Goal: Book appointment/travel/reservation

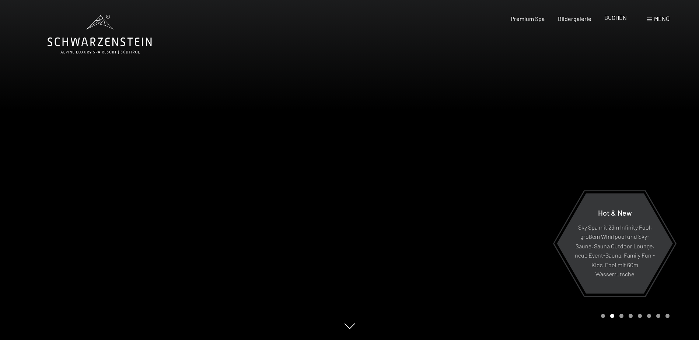
click at [620, 20] on span "BUCHEN" at bounding box center [615, 17] width 22 height 7
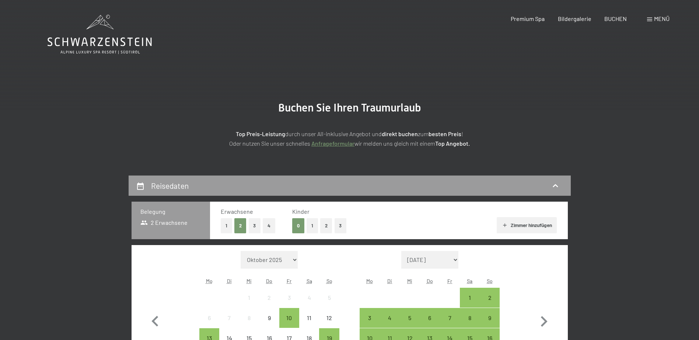
click at [658, 19] on span "Menü" at bounding box center [661, 18] width 15 height 7
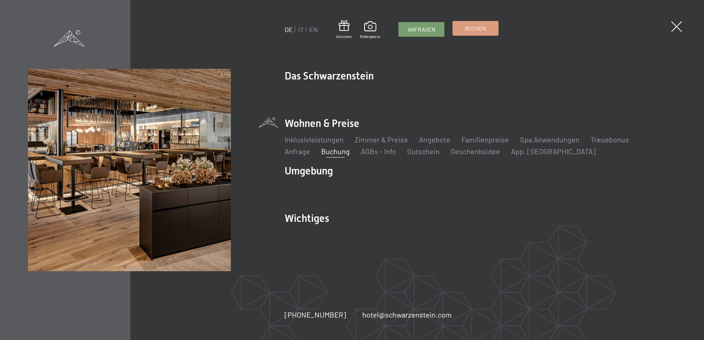
click at [475, 29] on span "Buchen" at bounding box center [475, 29] width 21 height 8
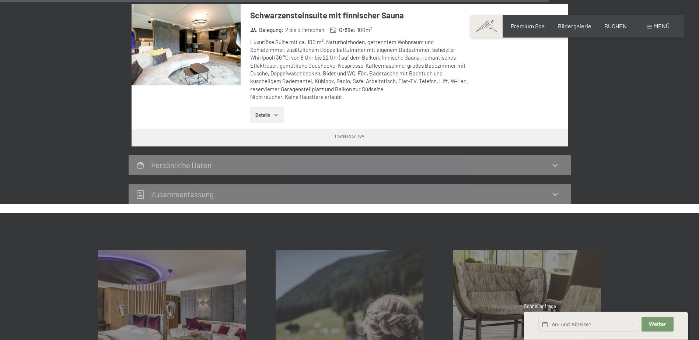
scroll to position [2247, 0]
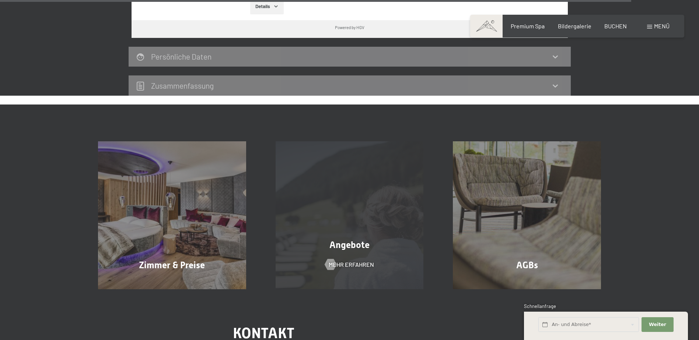
click at [312, 243] on div "Angebote Mehr erfahren" at bounding box center [350, 215] width 178 height 148
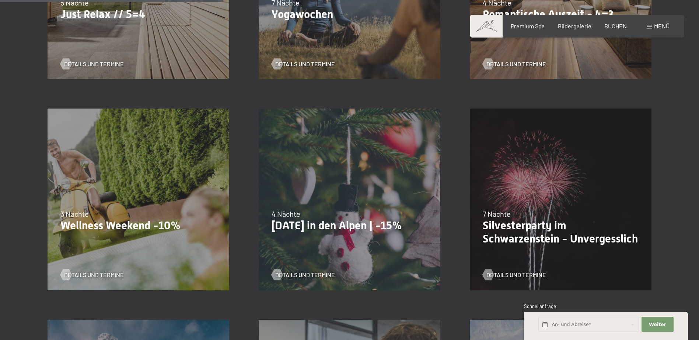
scroll to position [479, 0]
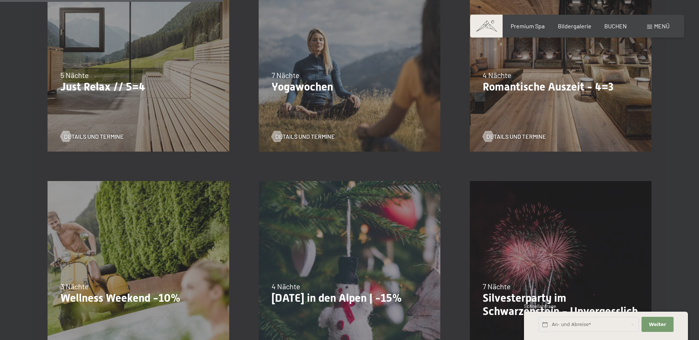
click at [599, 108] on div "09.11.–05.12.2025 08.12.–19.12.2025 11.01.–23.01.2026 08.03.–27.03.2026 29.03.–…" at bounding box center [560, 60] width 211 height 211
click at [573, 76] on div "4 Nächte" at bounding box center [561, 75] width 156 height 10
click at [513, 139] on span "Details und Termine" at bounding box center [524, 137] width 60 height 8
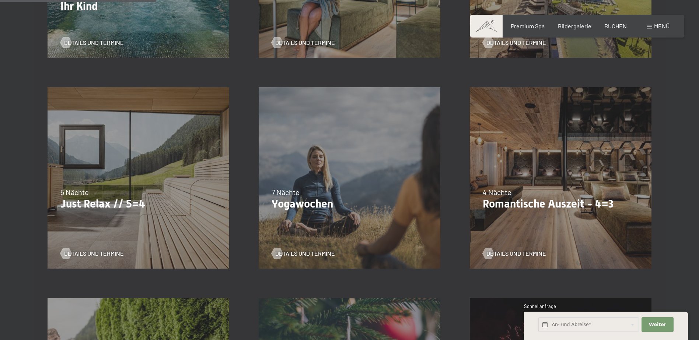
scroll to position [368, 0]
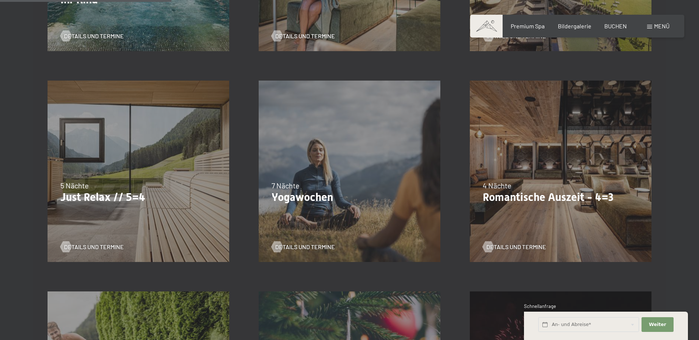
click at [133, 211] on div "26.10.–31.10.2025 21.12.–26.12.2025 04.01.–23.01.2026 08.03.–27.03.2026 08.11.–…" at bounding box center [138, 171] width 211 height 211
click at [121, 192] on p "Just Relax // 5=4" at bounding box center [138, 197] width 156 height 13
click at [97, 246] on span "Details und Termine" at bounding box center [101, 247] width 60 height 8
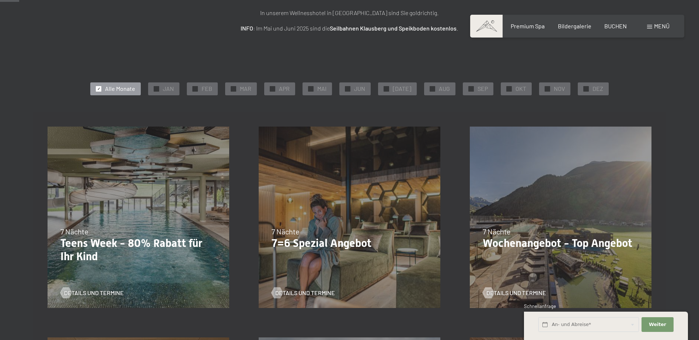
scroll to position [37, 0]
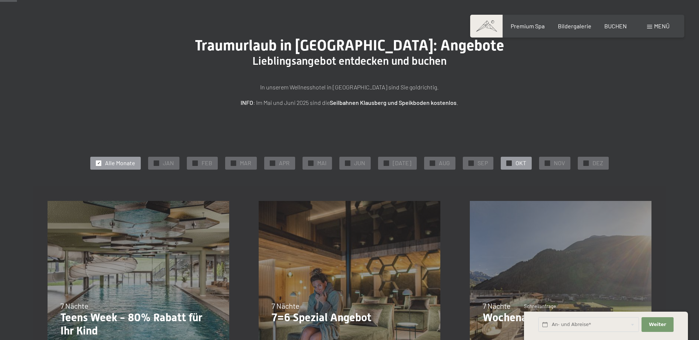
click at [522, 160] on div "✓ OKT" at bounding box center [516, 163] width 31 height 13
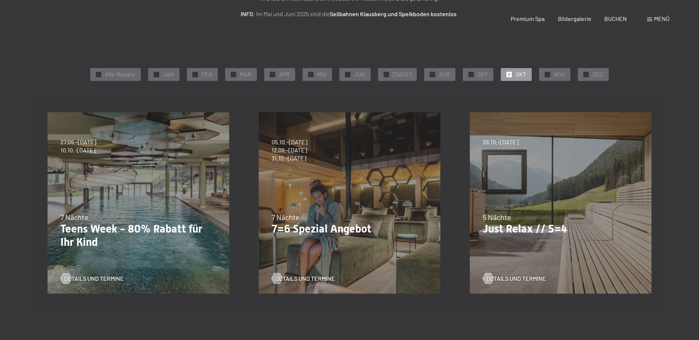
scroll to position [0, 0]
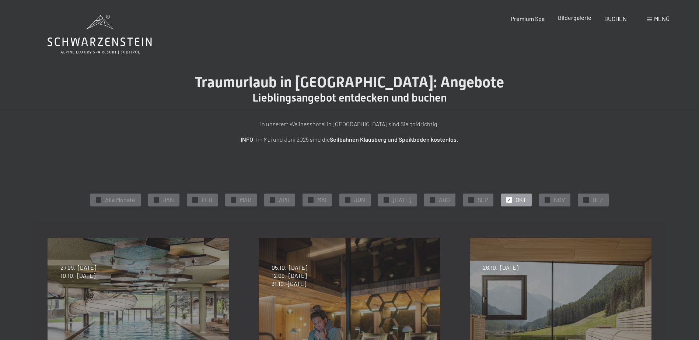
click at [575, 20] on span "Bildergalerie" at bounding box center [575, 17] width 34 height 7
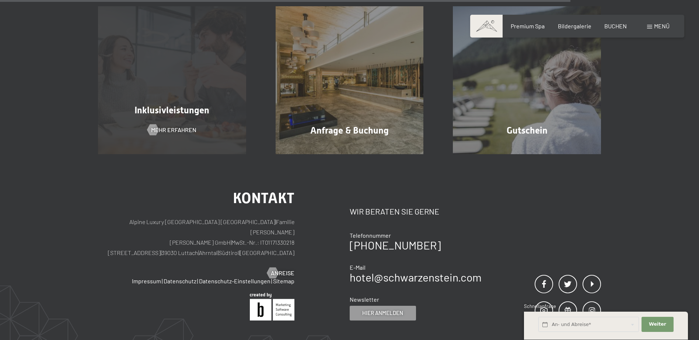
scroll to position [737, 0]
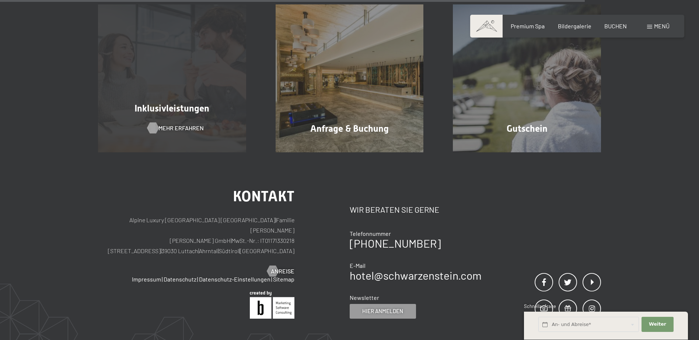
click at [175, 124] on span "Mehr erfahren" at bounding box center [180, 128] width 45 height 8
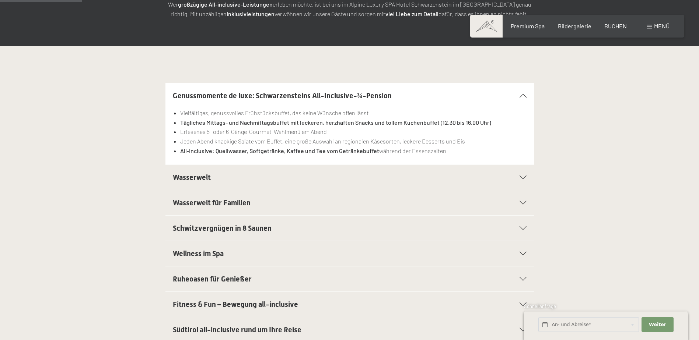
scroll to position [184, 0]
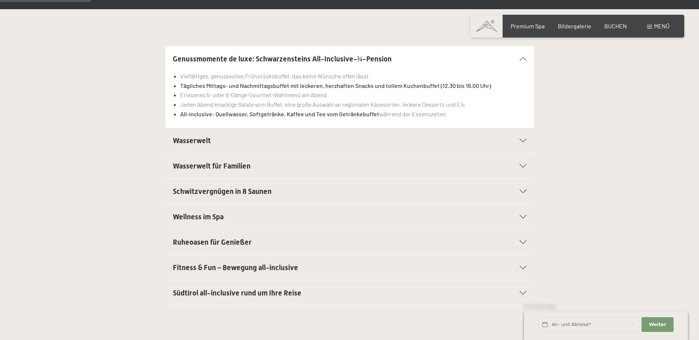
click at [525, 139] on icon at bounding box center [522, 141] width 7 height 4
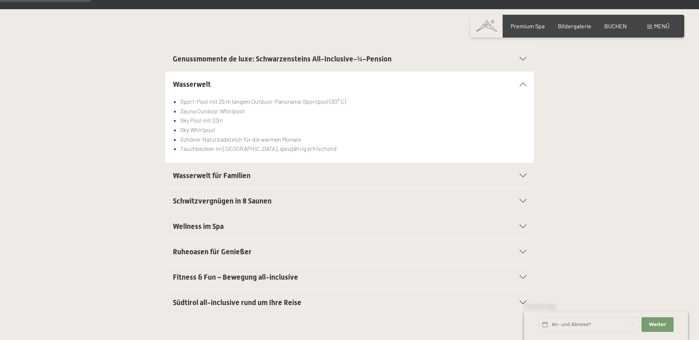
click at [525, 174] on icon at bounding box center [522, 176] width 7 height 4
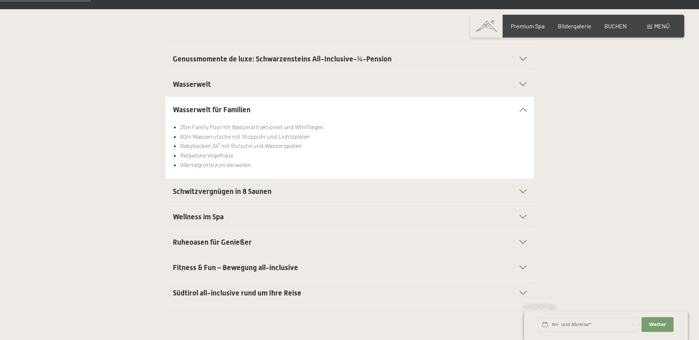
click at [521, 192] on icon at bounding box center [522, 192] width 7 height 4
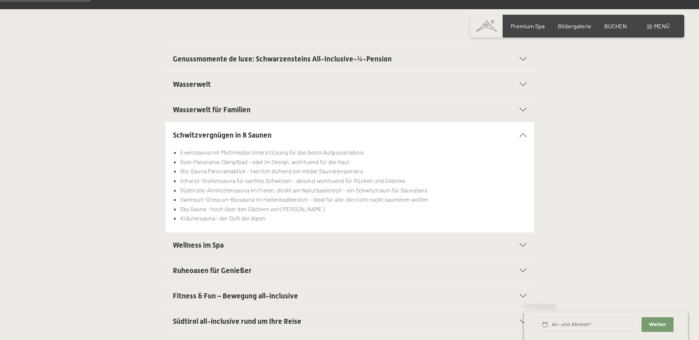
click at [518, 244] on div at bounding box center [518, 246] width 16 height 4
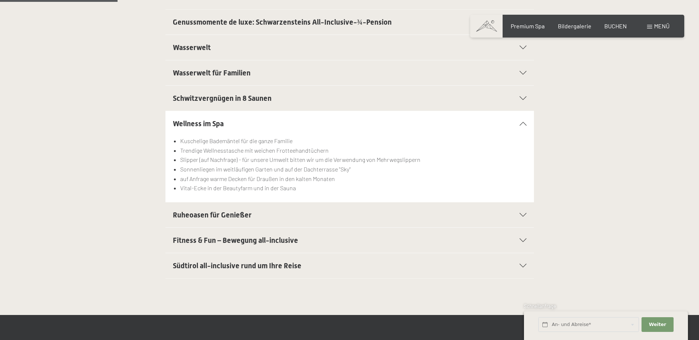
scroll to position [258, 0]
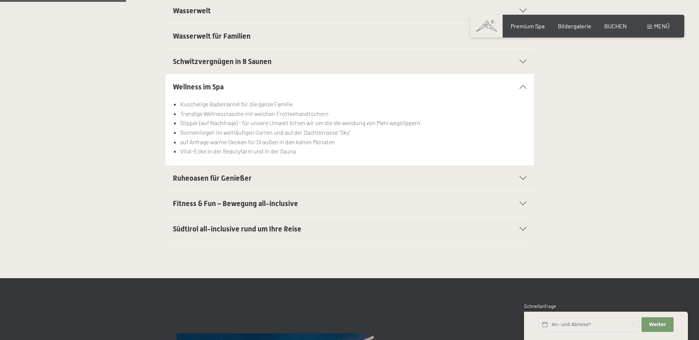
click at [398, 182] on h2 "Ruheoasen für Genießer" at bounding box center [332, 178] width 318 height 10
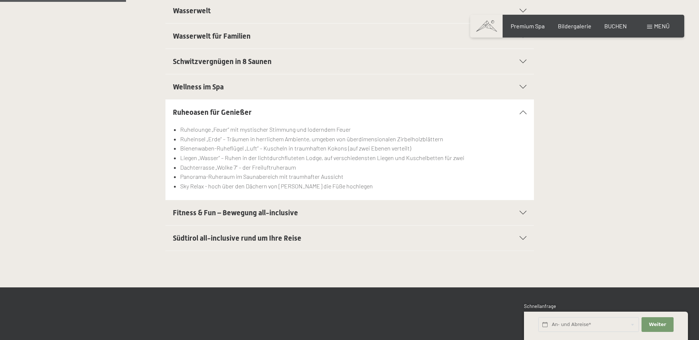
click at [282, 243] on span "Südtirol all-inclusive rund um Ihre Reise" at bounding box center [237, 238] width 129 height 9
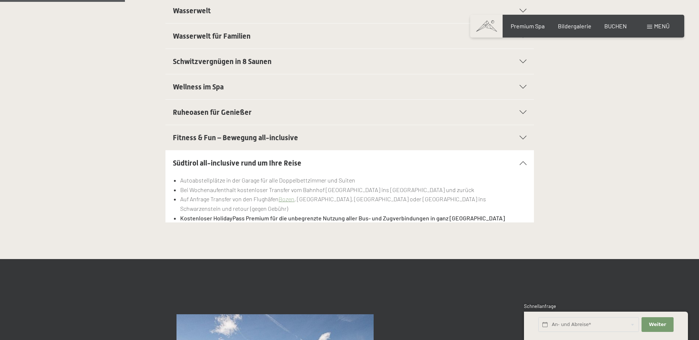
scroll to position [0, 0]
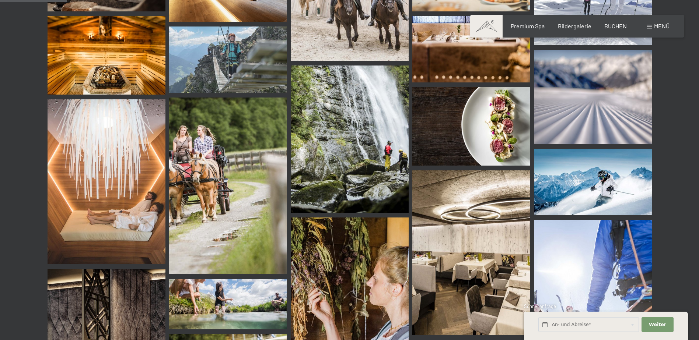
scroll to position [663, 0]
